Goal: Information Seeking & Learning: Learn about a topic

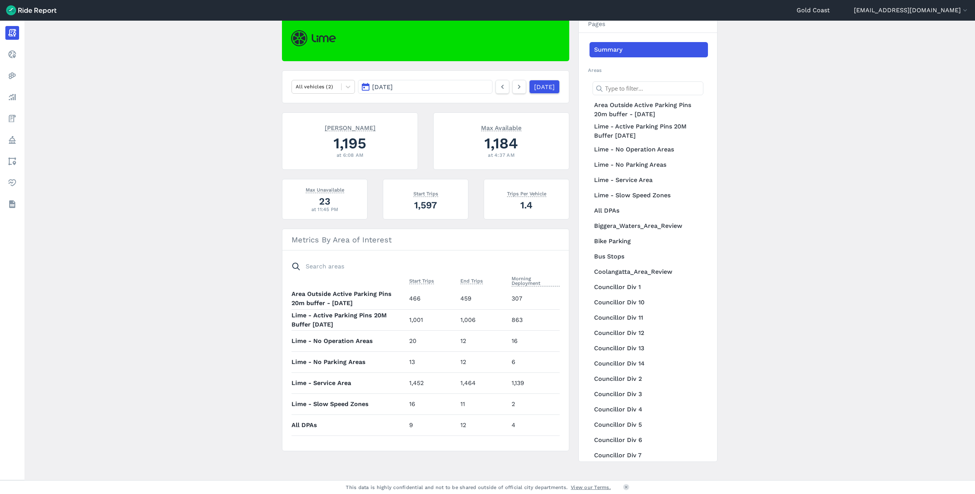
scroll to position [83, 0]
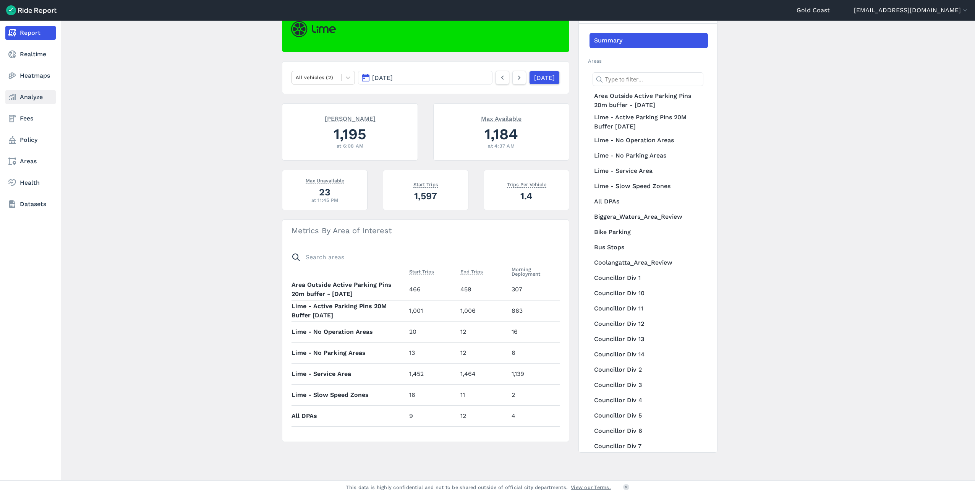
click at [30, 94] on link "Analyze" at bounding box center [30, 97] width 50 height 14
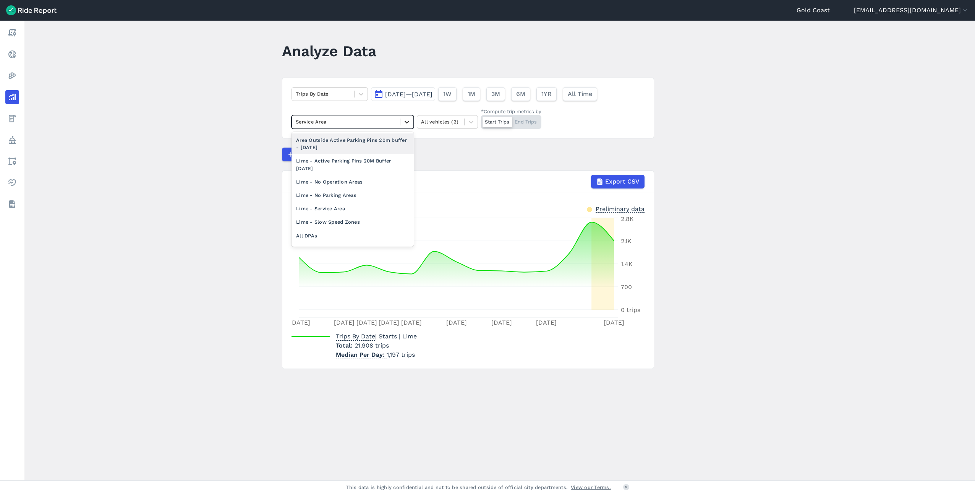
click at [408, 119] on icon at bounding box center [407, 122] width 8 height 8
click at [339, 209] on div "Lime - Service Area" at bounding box center [353, 208] width 122 height 13
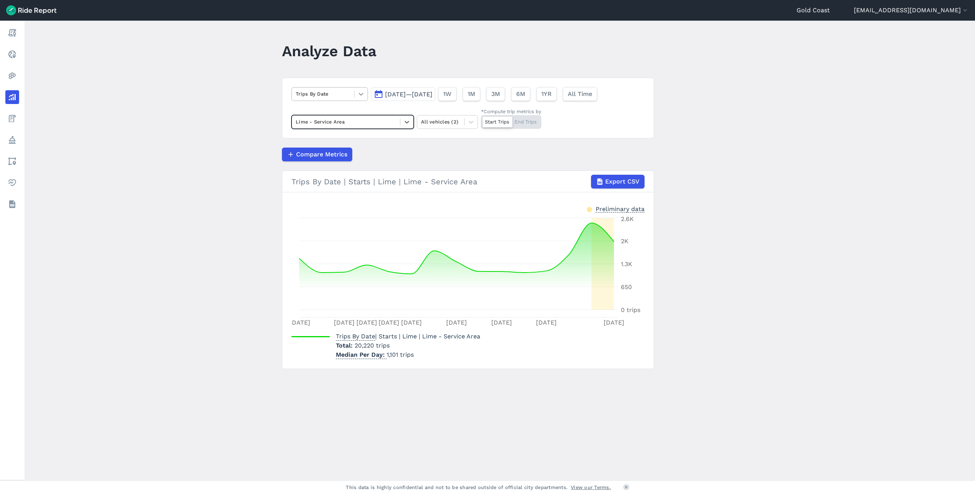
click at [360, 92] on icon at bounding box center [361, 94] width 8 height 8
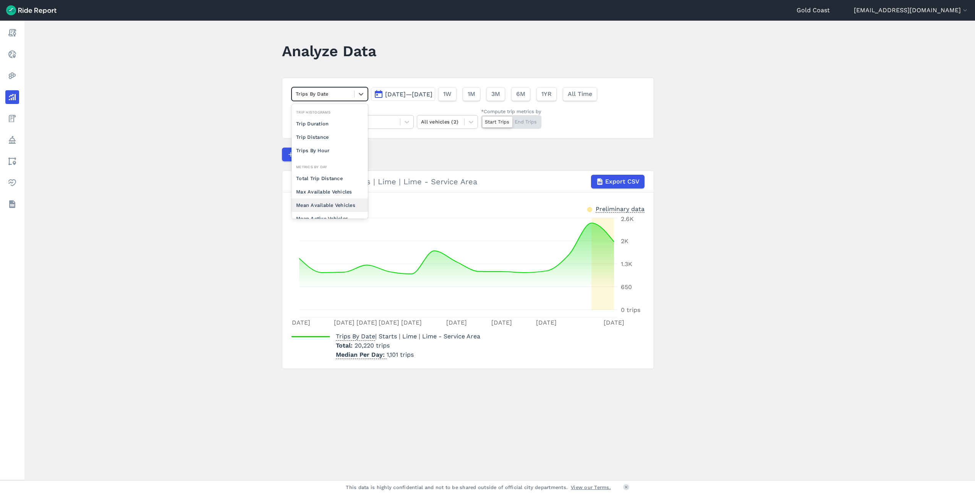
click at [347, 201] on div "Mean Available Vehicles" at bounding box center [330, 204] width 76 height 13
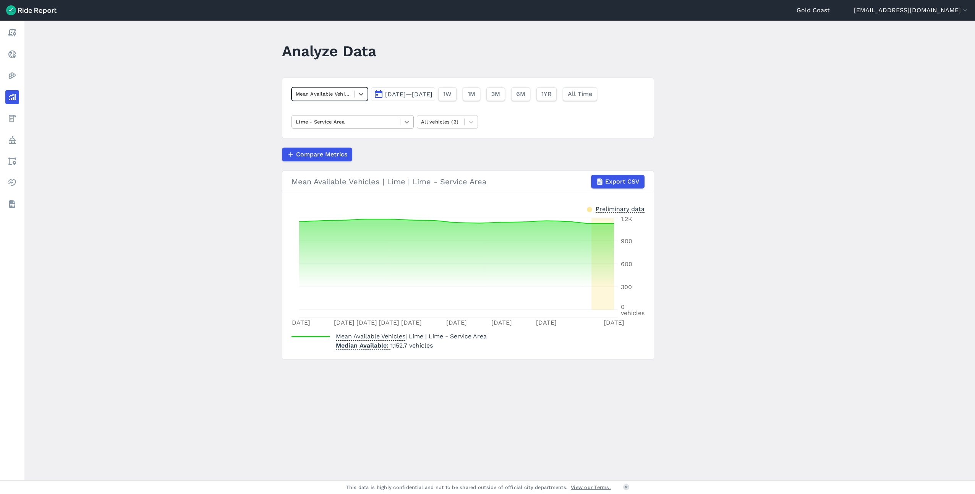
click at [403, 125] on icon at bounding box center [407, 122] width 8 height 8
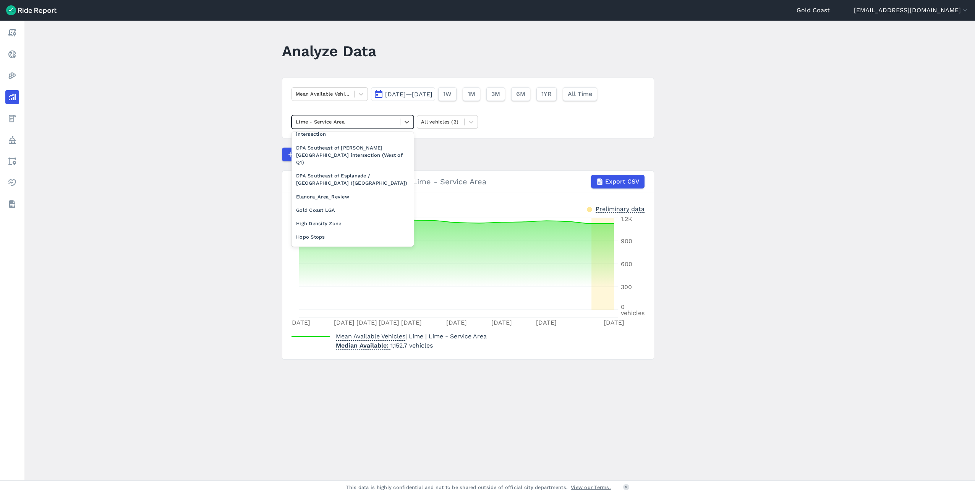
scroll to position [497, 0]
click at [358, 216] on div "High Density Zone" at bounding box center [353, 222] width 122 height 13
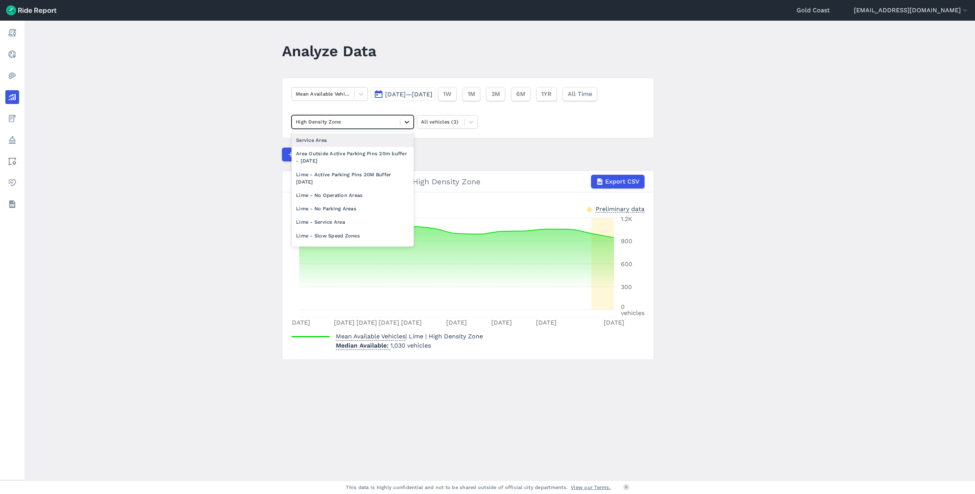
click at [403, 123] on icon at bounding box center [407, 122] width 8 height 8
click at [368, 173] on div "Low Density Zone" at bounding box center [353, 179] width 122 height 13
